Goal: Task Accomplishment & Management: Complete application form

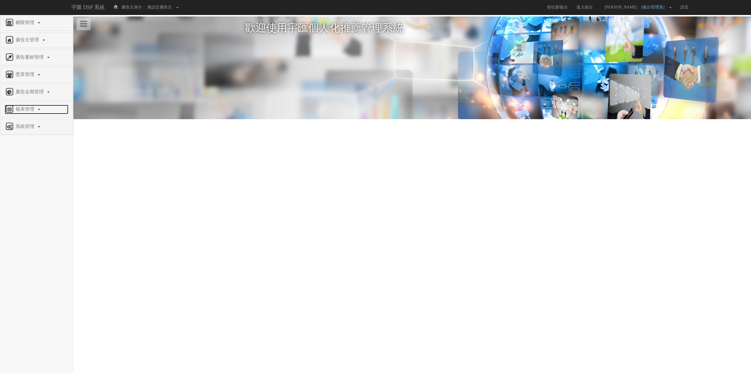
click at [26, 109] on span "報表管理" at bounding box center [25, 109] width 23 height 5
click at [17, 177] on link "系統管理" at bounding box center [37, 174] width 64 height 9
click at [25, 201] on span "廣告驗證設定" at bounding box center [19, 200] width 29 height 4
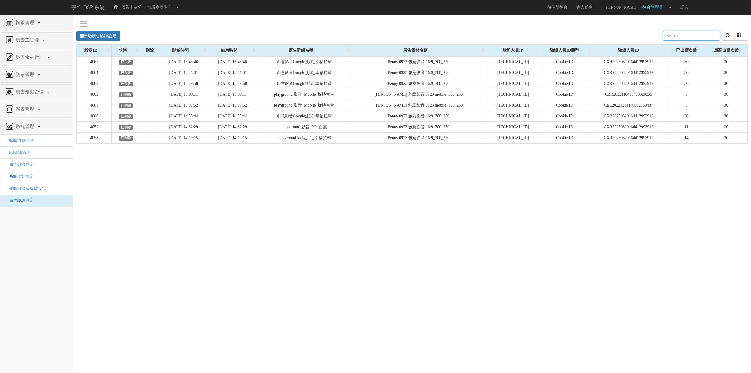
click at [119, 43] on div "新增廣告驗證設定 設定ID 狀態 刪除 開始時間 結束時間 廣告主ID 廣告主名稱 廣告走期ID 廣告走期名稱 廣告群組ID 廣告群組名稱 廣告素材 廣告素材…" at bounding box center [412, 36] width 672 height 16
click at [115, 37] on link "新增廣告驗證設定" at bounding box center [98, 36] width 44 height 10
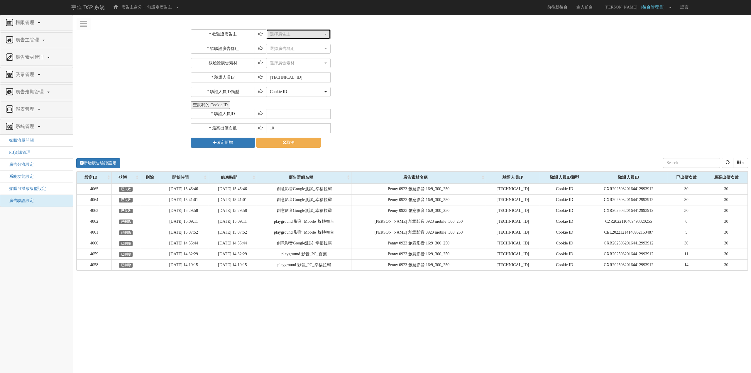
click at [292, 38] on button "選擇廣告主" at bounding box center [298, 34] width 65 height 10
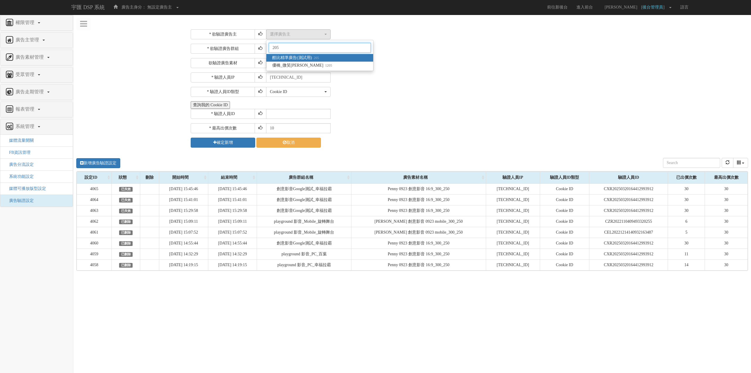
type input "205"
click at [303, 58] on span "酷比精準廣告(測試用) 205" at bounding box center [295, 58] width 47 height 6
select select "205"
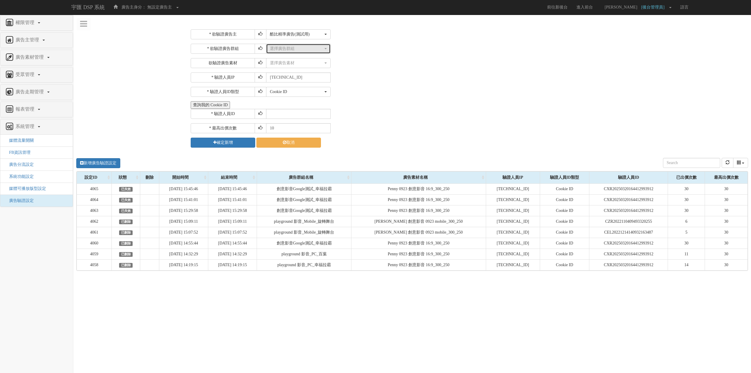
click at [301, 51] on div "選擇廣告群組" at bounding box center [296, 49] width 53 height 6
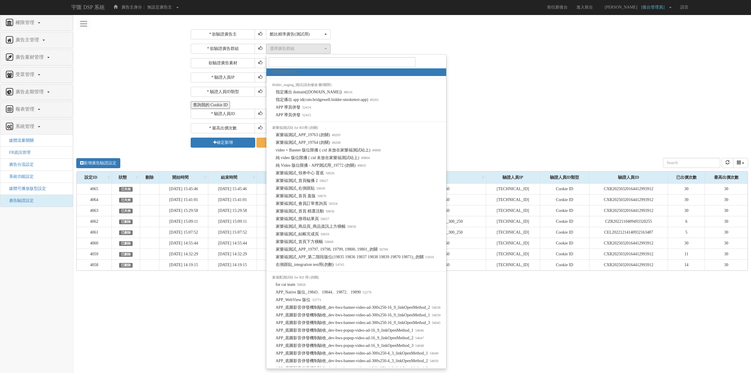
click at [408, 27] on div "* 欲驗證廣告主 選擇廣告主 特力+ 科技紫薇網 Momo Uniqlo EFShop 樂天 屈臣氏[PERSON_NAME] sinyi 信義房屋 S2_B…" at bounding box center [468, 88] width 565 height 127
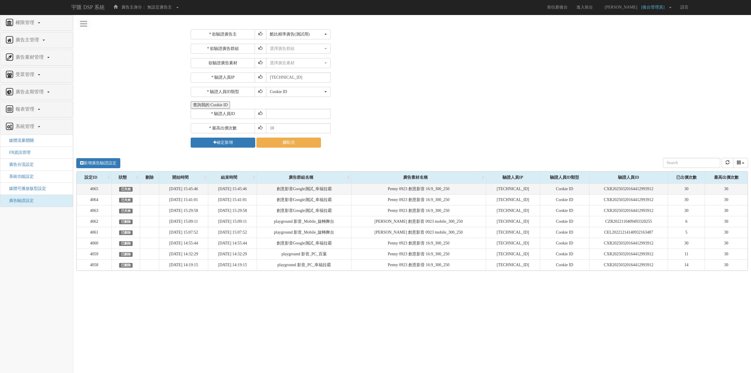
click at [298, 188] on td "創意影音Google測試_幸福拉霸" at bounding box center [304, 188] width 94 height 11
drag, startPoint x: 354, startPoint y: 188, endPoint x: 373, endPoint y: 189, distance: 18.8
click at [352, 189] on td "創意影音Google測試_幸福拉霸" at bounding box center [304, 188] width 94 height 11
click at [394, 190] on td "Penny 0923 創意影音 16:9_300_250" at bounding box center [418, 188] width 135 height 11
click at [335, 187] on td "創意影音Google測試_幸福拉霸" at bounding box center [304, 188] width 94 height 11
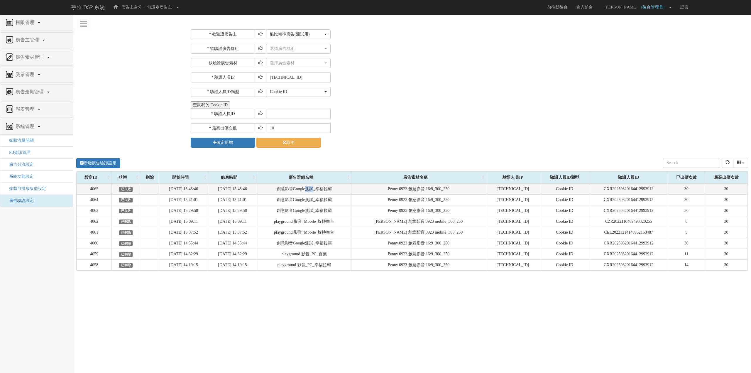
click at [335, 187] on td "創意影音Google測試_幸福拉霸" at bounding box center [304, 188] width 94 height 11
copy tr "創意影音Google測試_幸福拉霸"
click at [289, 45] on button "選擇廣告群組" at bounding box center [298, 49] width 65 height 10
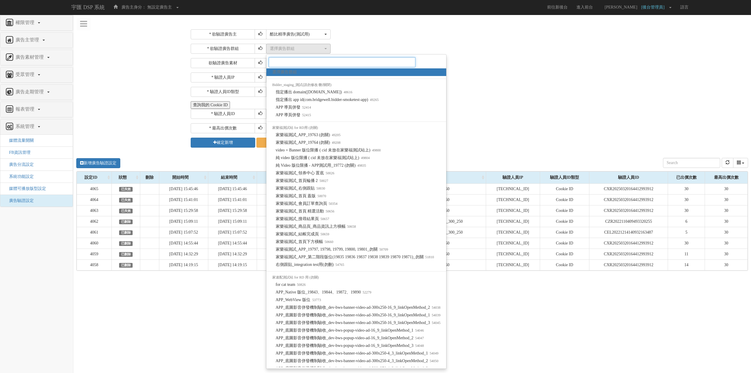
paste input "創意影音Google測試_幸福拉霸"
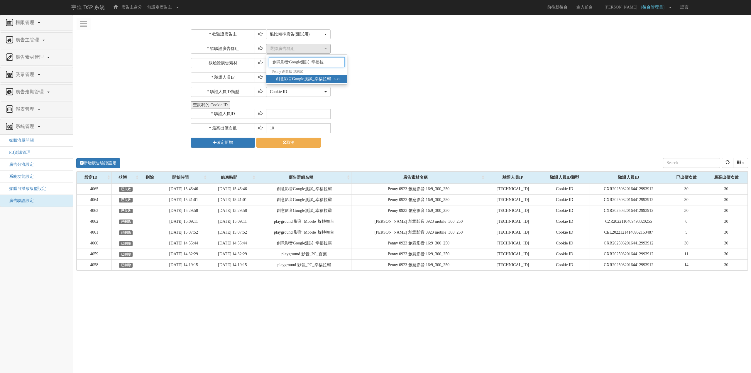
type input "創意影音Google測試_幸福拉"
click at [313, 82] on span "創意影音Google測試_幸福拉霸 55380" at bounding box center [309, 79] width 66 height 6
select select "55380"
click at [340, 60] on div "選擇廣告素材 不指定素材 筷子測試_300_250 筷子測試_728_90 筷子測試_336_280 筷子測試_300_600 筷子測試_160_600 筷子…" at bounding box center [506, 63] width 481 height 10
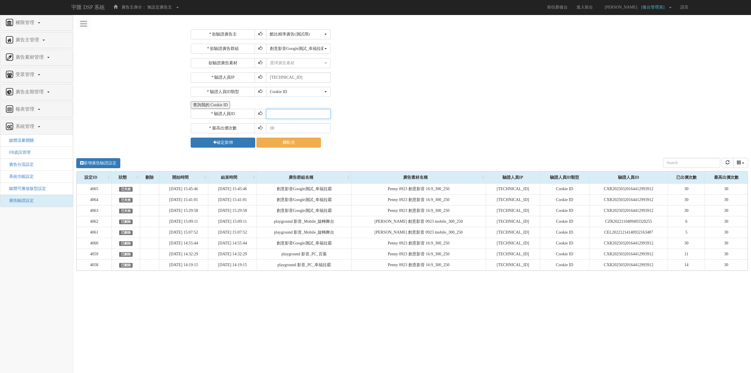
click at [298, 111] on input "text" at bounding box center [298, 114] width 65 height 10
paste input "CGR20230804224606988797"
type input "CGR20230804224606988797"
drag, startPoint x: 279, startPoint y: 128, endPoint x: 227, endPoint y: 133, distance: 52.4
click at [227, 133] on div "* 最高出價次數 10" at bounding box center [469, 128] width 556 height 10
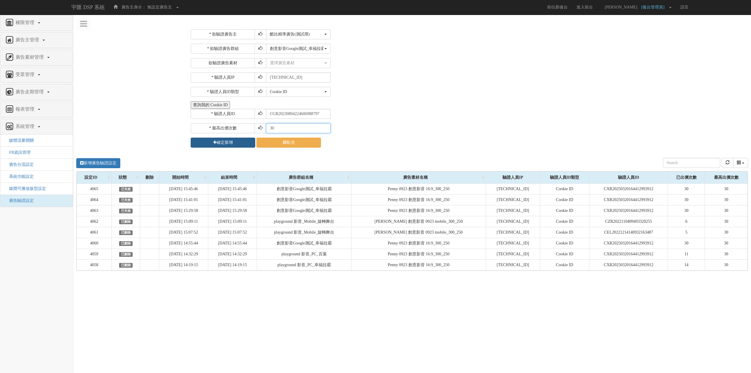
type input "30"
click at [218, 144] on button "確定新增" at bounding box center [223, 143] width 65 height 10
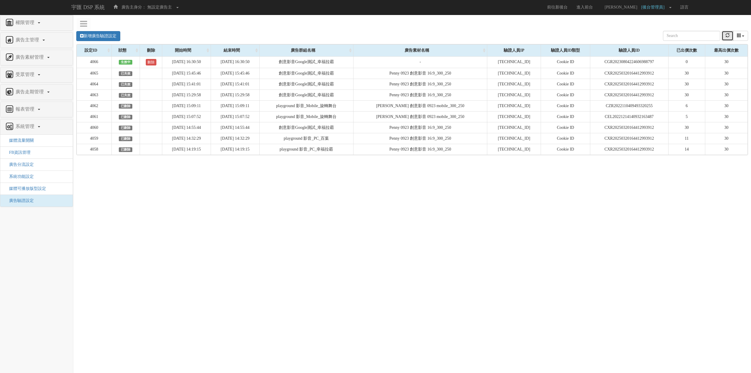
click at [723, 35] on button "refresh" at bounding box center [728, 36] width 12 height 10
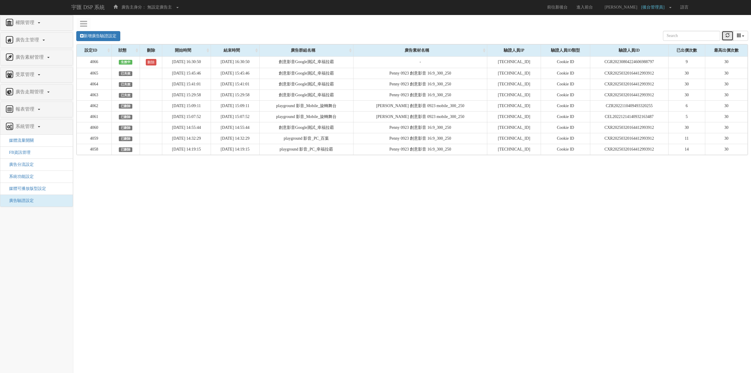
click at [723, 35] on button "refresh" at bounding box center [728, 36] width 12 height 10
click at [727, 33] on icon "refresh" at bounding box center [728, 35] width 4 height 4
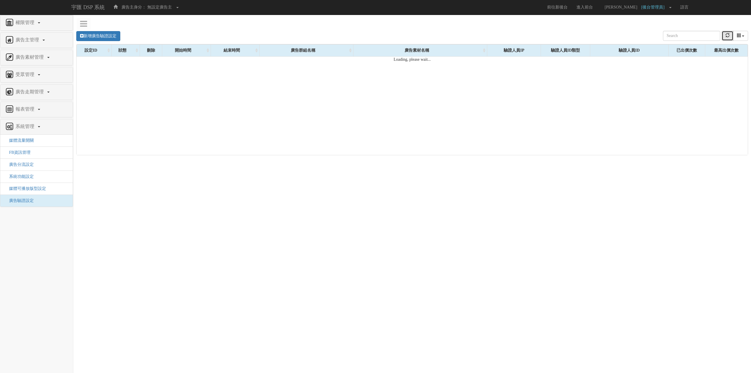
click at [727, 33] on icon "refresh" at bounding box center [728, 35] width 4 height 4
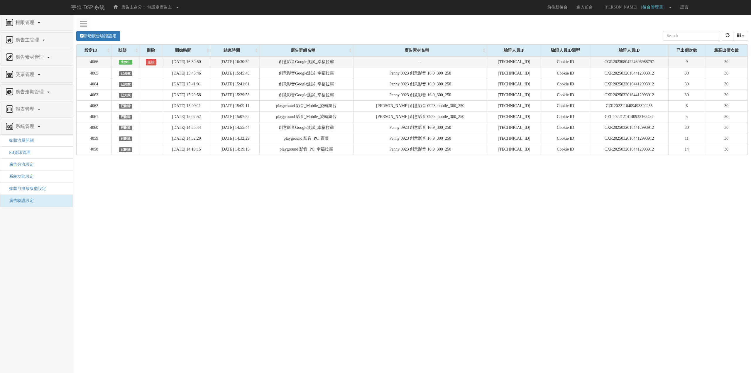
drag, startPoint x: 388, startPoint y: 63, endPoint x: 364, endPoint y: 63, distance: 23.8
click at [388, 63] on td "-" at bounding box center [420, 61] width 134 height 11
drag, startPoint x: 364, startPoint y: 63, endPoint x: 279, endPoint y: 62, distance: 85.7
click at [284, 63] on tr "4066 生效中 刪除 [DATE] 16:30:50 [DATE] 16:30:50 創意影音Google測試_幸福拉霸 - [TECHNICAL_ID] …" at bounding box center [412, 61] width 671 height 11
click at [207, 58] on td "[DATE] 16:30:50" at bounding box center [186, 61] width 49 height 11
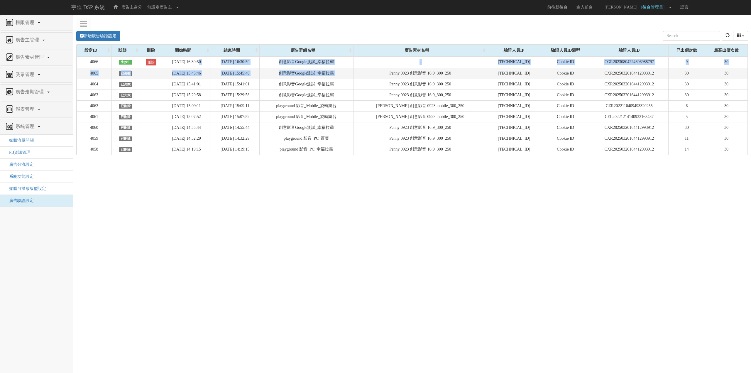
drag, startPoint x: 201, startPoint y: 66, endPoint x: 395, endPoint y: 73, distance: 193.8
click at [395, 73] on tbody "4066 生效中 刪除 [DATE] 16:30:50 [DATE] 16:30:50 創意影音Google測試_幸福拉霸 - [TECHNICAL_ID] …" at bounding box center [412, 105] width 671 height 98
click at [395, 73] on td "Penny 0923 創意影音 16:9_300_250" at bounding box center [420, 73] width 134 height 11
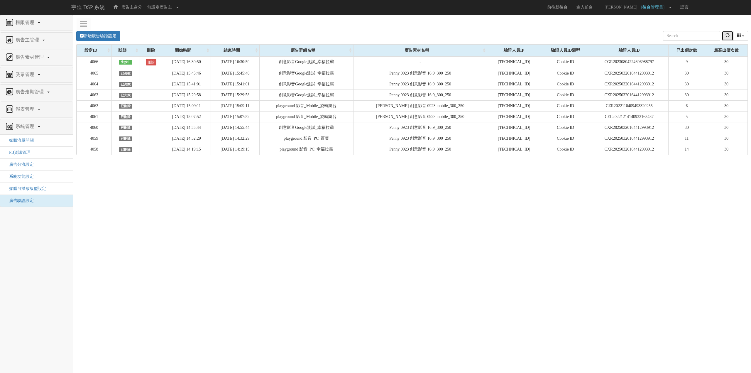
click at [728, 31] on button "refresh" at bounding box center [728, 36] width 12 height 10
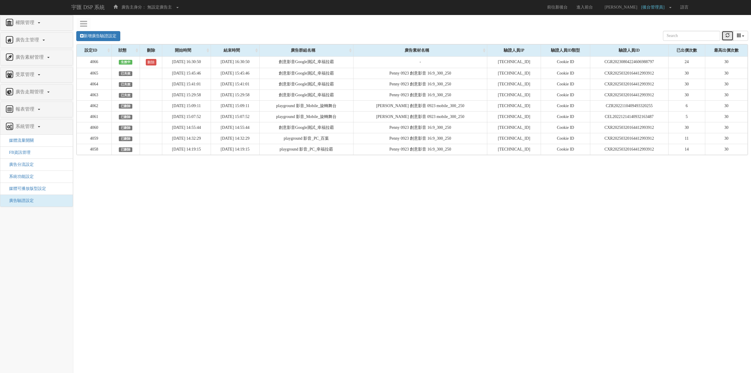
click at [728, 31] on button "refresh" at bounding box center [728, 36] width 12 height 10
click at [537, 77] on td "[TECHNICAL_ID]" at bounding box center [514, 73] width 54 height 11
drag, startPoint x: 537, startPoint y: 77, endPoint x: 313, endPoint y: 74, distance: 223.3
click at [313, 74] on tr "4065 已失效 [DATE] 15:45:46 [DATE] 15:45:46 創意影音Google測試_幸福拉霸 Penny 0923 創意影音 16:9…" at bounding box center [412, 73] width 671 height 11
click at [313, 74] on td "創意影音Google測試_幸福拉霸" at bounding box center [306, 73] width 94 height 11
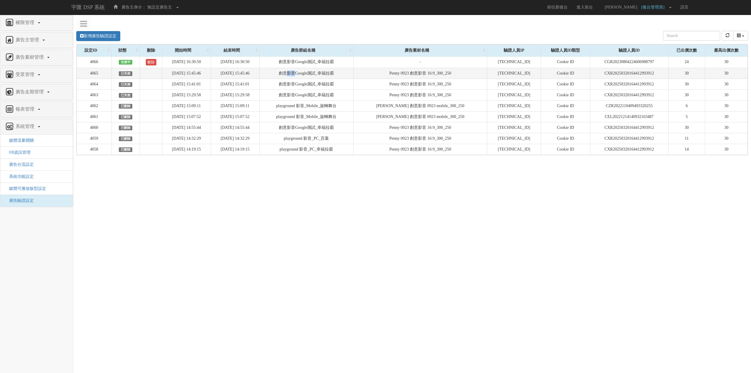
click at [313, 74] on td "創意影音Google測試_幸福拉霸" at bounding box center [306, 73] width 94 height 11
drag, startPoint x: 167, startPoint y: 74, endPoint x: 645, endPoint y: 78, distance: 478.0
click at [645, 78] on tr "4065 已失效 [DATE] 15:45:46 [DATE] 15:45:46 創意影音Google測試_幸福拉霸 Penny 0923 創意影音 16:9…" at bounding box center [412, 73] width 671 height 11
click at [645, 77] on td "CXR20250320164412993912" at bounding box center [629, 73] width 78 height 11
click at [672, 72] on td "30" at bounding box center [686, 73] width 37 height 11
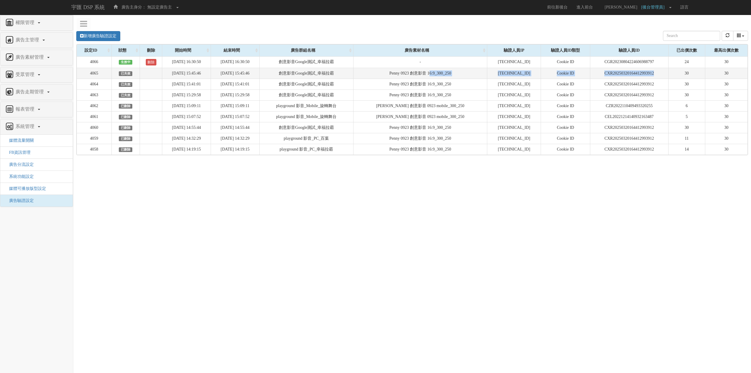
drag, startPoint x: 538, startPoint y: 75, endPoint x: 442, endPoint y: 73, distance: 95.7
click at [445, 73] on tr "4065 已失效 [DATE] 15:45:46 [DATE] 15:45:46 創意影音Google測試_幸福拉霸 Penny 0923 創意影音 16:9…" at bounding box center [412, 73] width 671 height 11
click at [438, 73] on td "Penny 0923 創意影音 16:9_300_250" at bounding box center [420, 73] width 134 height 11
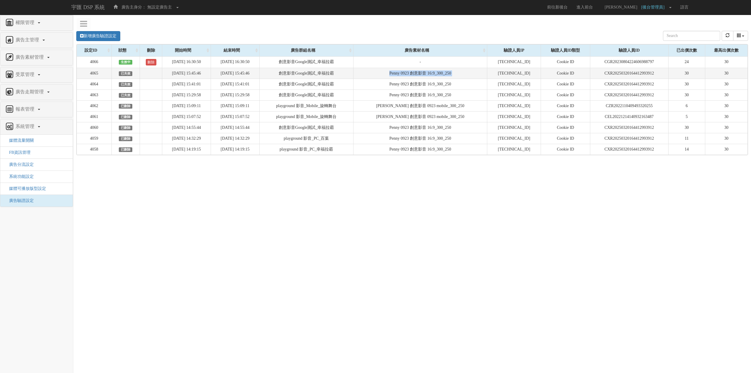
click at [438, 73] on td "Penny 0923 創意影音 16:9_300_250" at bounding box center [420, 73] width 134 height 11
click at [393, 72] on td "Penny 0923 創意影音 16:9_300_250" at bounding box center [420, 73] width 134 height 11
click at [418, 72] on td "Penny 0923 創意影音 16:9_300_250" at bounding box center [420, 73] width 134 height 11
click at [444, 72] on td "Penny 0923 創意影音 16:9_300_250" at bounding box center [420, 73] width 134 height 11
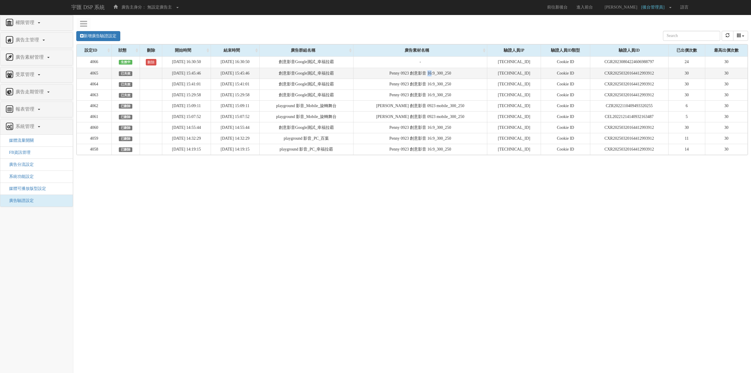
click at [444, 72] on td "Penny 0923 創意影音 16:9_300_250" at bounding box center [420, 73] width 134 height 11
drag, startPoint x: 388, startPoint y: 75, endPoint x: 473, endPoint y: 75, distance: 85.4
click at [473, 75] on td "Penny 0923 創意影音 16:9_300_250" at bounding box center [420, 73] width 134 height 11
copy td "Penny 0923 創意影音 16:9_300_250"
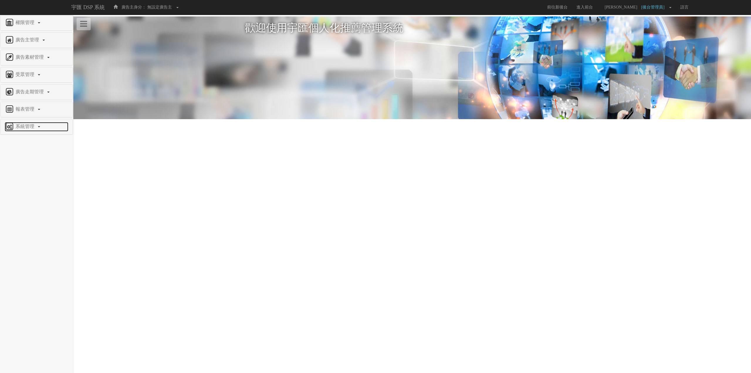
click at [37, 130] on link "系統管理" at bounding box center [37, 126] width 64 height 9
click at [23, 202] on span "廣告驗證設定" at bounding box center [19, 200] width 29 height 4
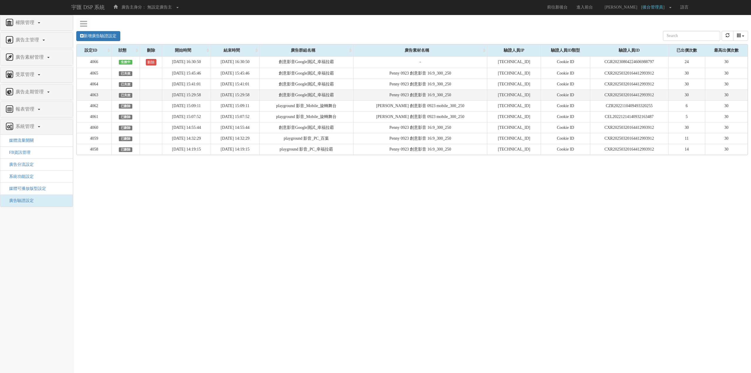
click at [167, 96] on td "[DATE] 15:29:58" at bounding box center [186, 94] width 49 height 11
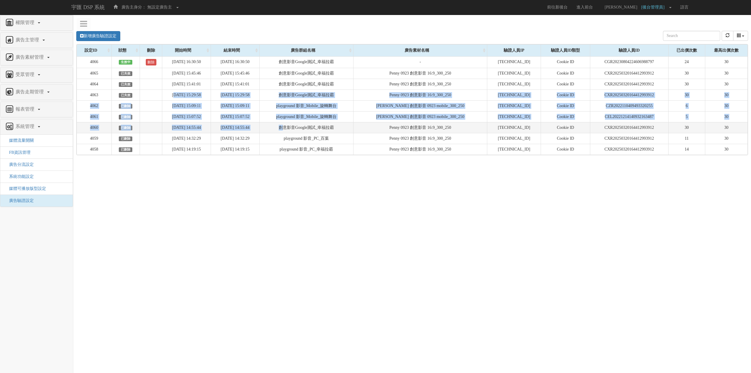
drag, startPoint x: 178, startPoint y: 95, endPoint x: 307, endPoint y: 129, distance: 133.0
click at [307, 129] on tbody "4066 生效中 刪除 2025-09-23 16:30:50 2025-09-24 16:30:50 創意影音Google測試_幸福拉霸 - 118.168…" at bounding box center [412, 105] width 671 height 98
click at [307, 129] on td "創意影音Google測試_幸福拉霸" at bounding box center [306, 127] width 94 height 11
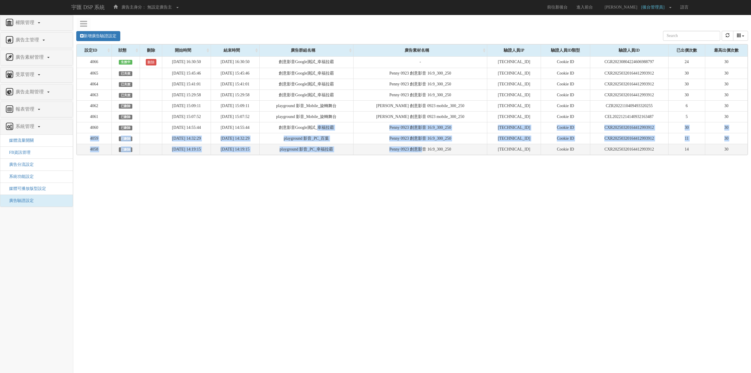
drag, startPoint x: 346, startPoint y: 129, endPoint x: 440, endPoint y: 144, distance: 95.0
click at [440, 144] on tbody "4066 生效中 刪除 2025-09-23 16:30:50 2025-09-24 16:30:50 創意影音Google測試_幸福拉霸 - 118.168…" at bounding box center [412, 105] width 671 height 98
click at [440, 144] on td "Penny 0923 創意影音 16:9_300_250" at bounding box center [420, 149] width 134 height 11
